Goal: Transaction & Acquisition: Purchase product/service

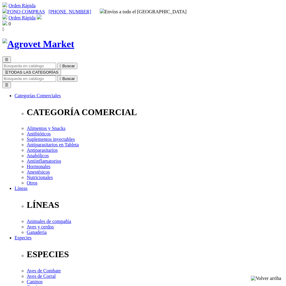
click at [56, 75] on input "Buscar" at bounding box center [29, 78] width 54 height 6
type input "modivitazan"
click at [92, 75] on button " Buscar" at bounding box center [102, 78] width 20 height 6
click at [61, 76] on icon "" at bounding box center [61, 78] width 2 height 5
click at [56, 75] on input "modivitazan" at bounding box center [29, 78] width 54 height 6
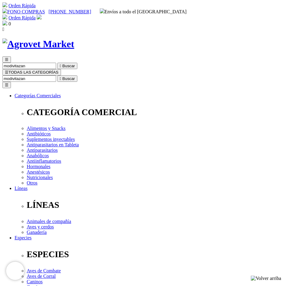
drag, startPoint x: 237, startPoint y: 55, endPoint x: 230, endPoint y: 56, distance: 7.6
click at [56, 75] on input "modivitazan" at bounding box center [29, 78] width 54 height 6
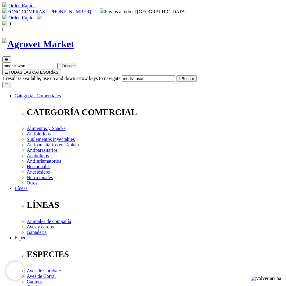
type input "modivitasan"
click at [176, 75] on button " Buscar" at bounding box center [186, 78] width 20 height 6
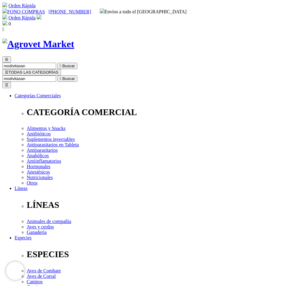
click at [56, 75] on input "modivitasan" at bounding box center [29, 78] width 54 height 6
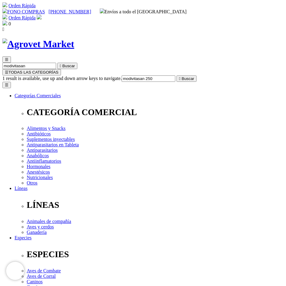
type input "modivitasan 250"
click at [176, 75] on button " Buscar" at bounding box center [186, 78] width 20 height 6
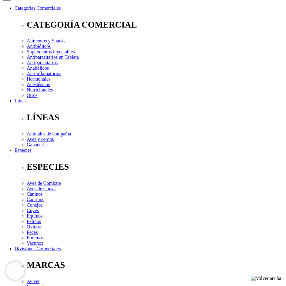
scroll to position [91, 0]
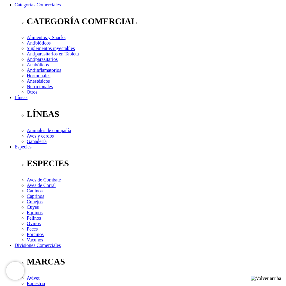
select select "4"
select select "5"
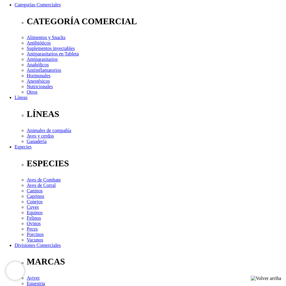
select select "4"
